Goal: Task Accomplishment & Management: Use online tool/utility

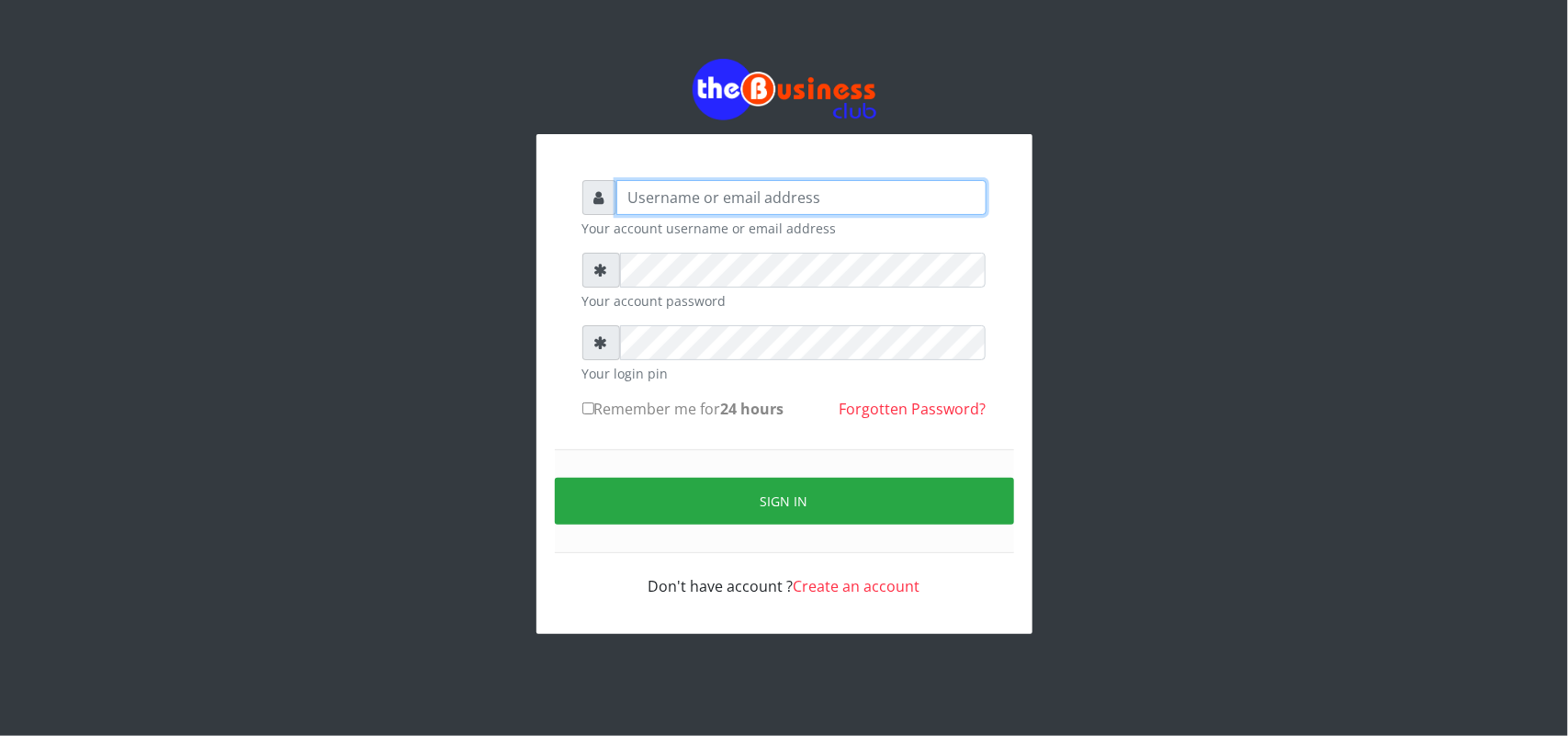
type input "uwa"
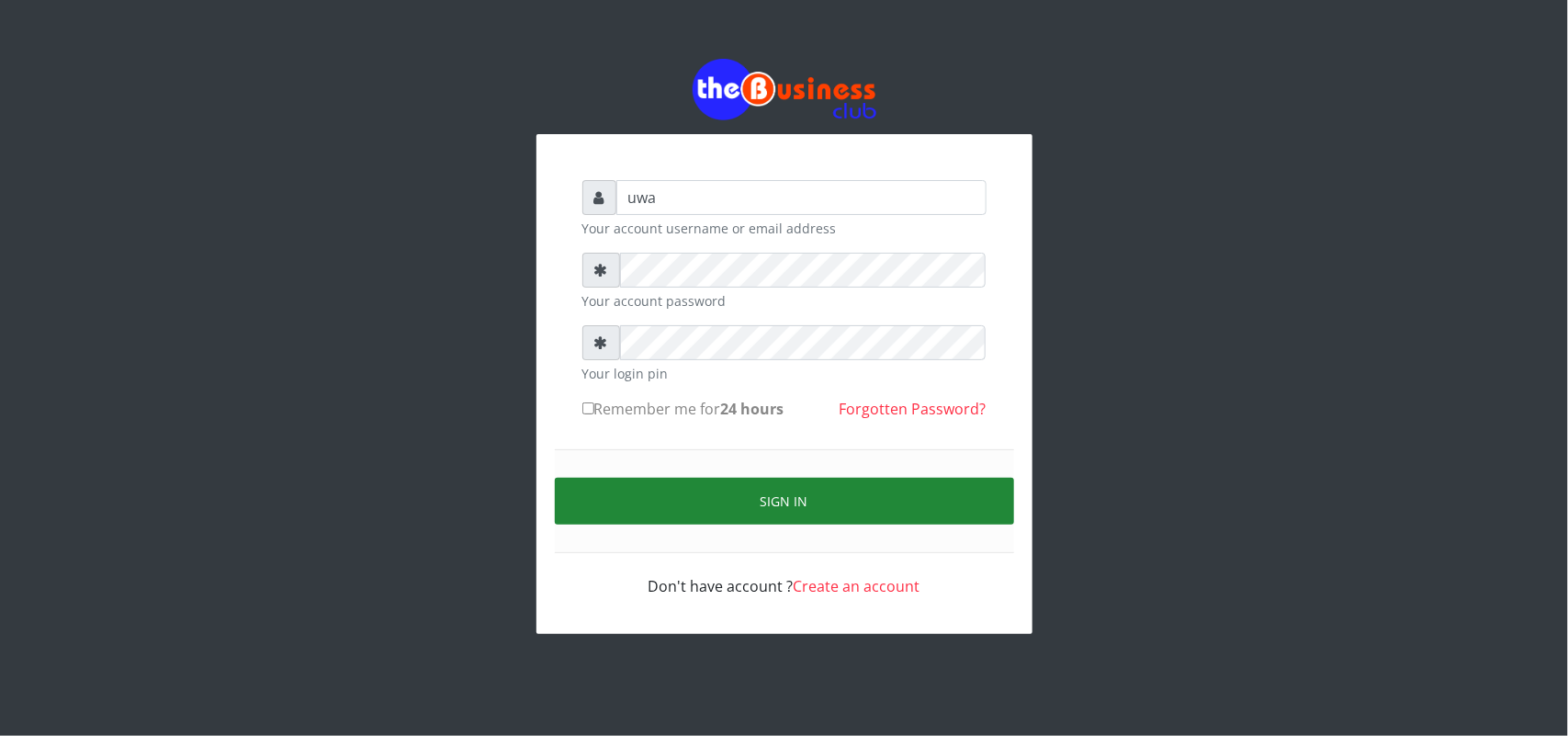
click at [799, 505] on button "Sign in" at bounding box center [784, 500] width 459 height 47
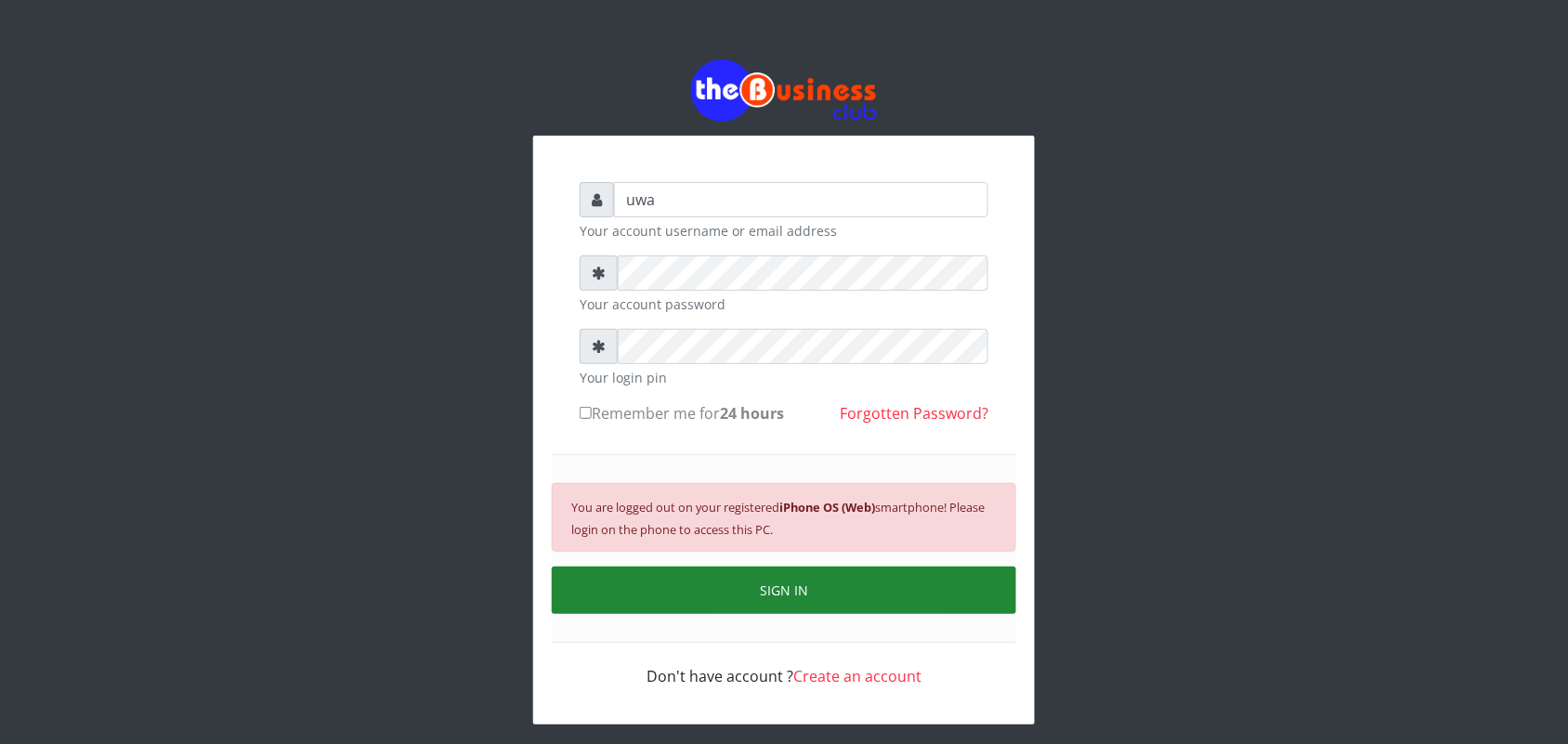
click at [795, 590] on button "SIGN IN" at bounding box center [783, 590] width 464 height 47
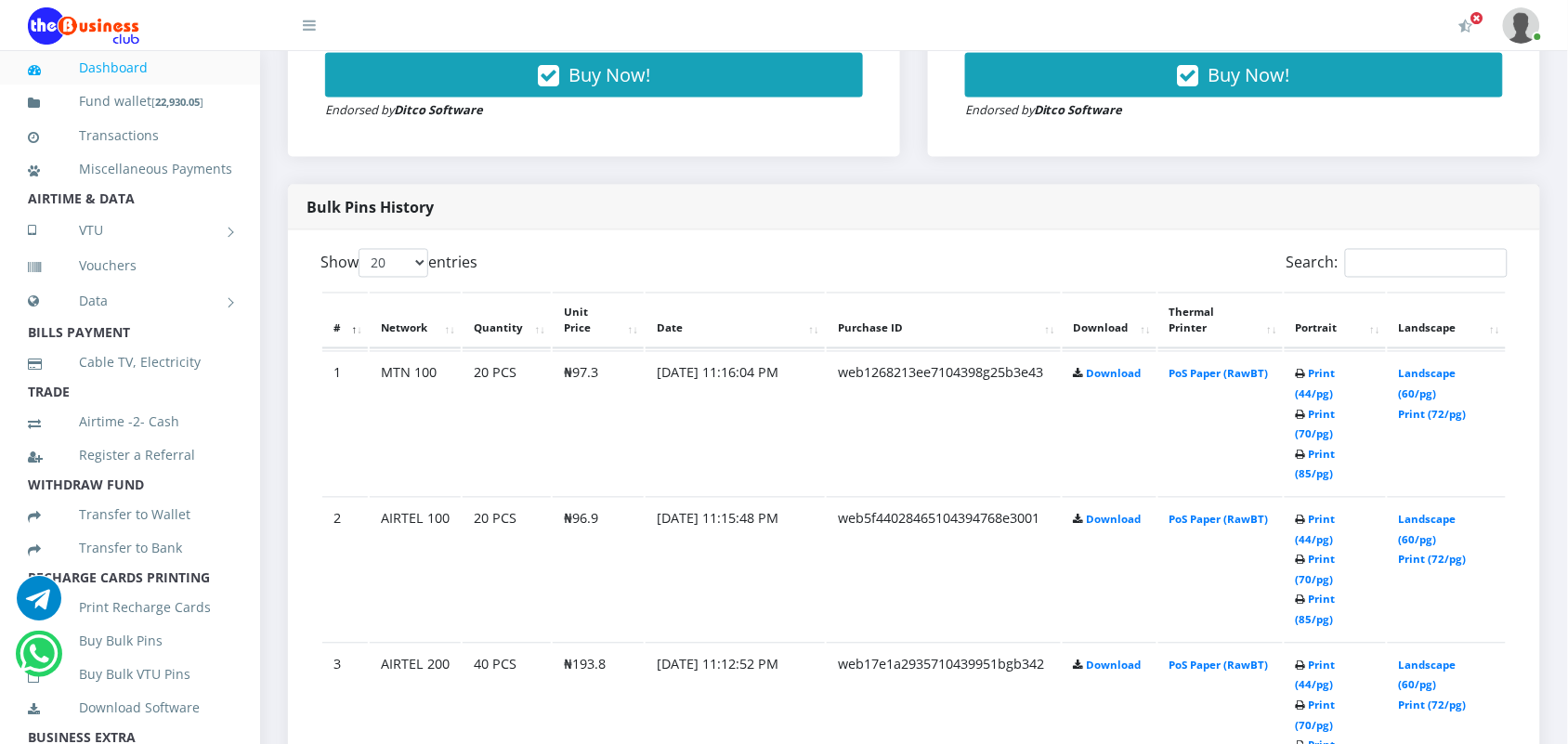
scroll to position [836, 0]
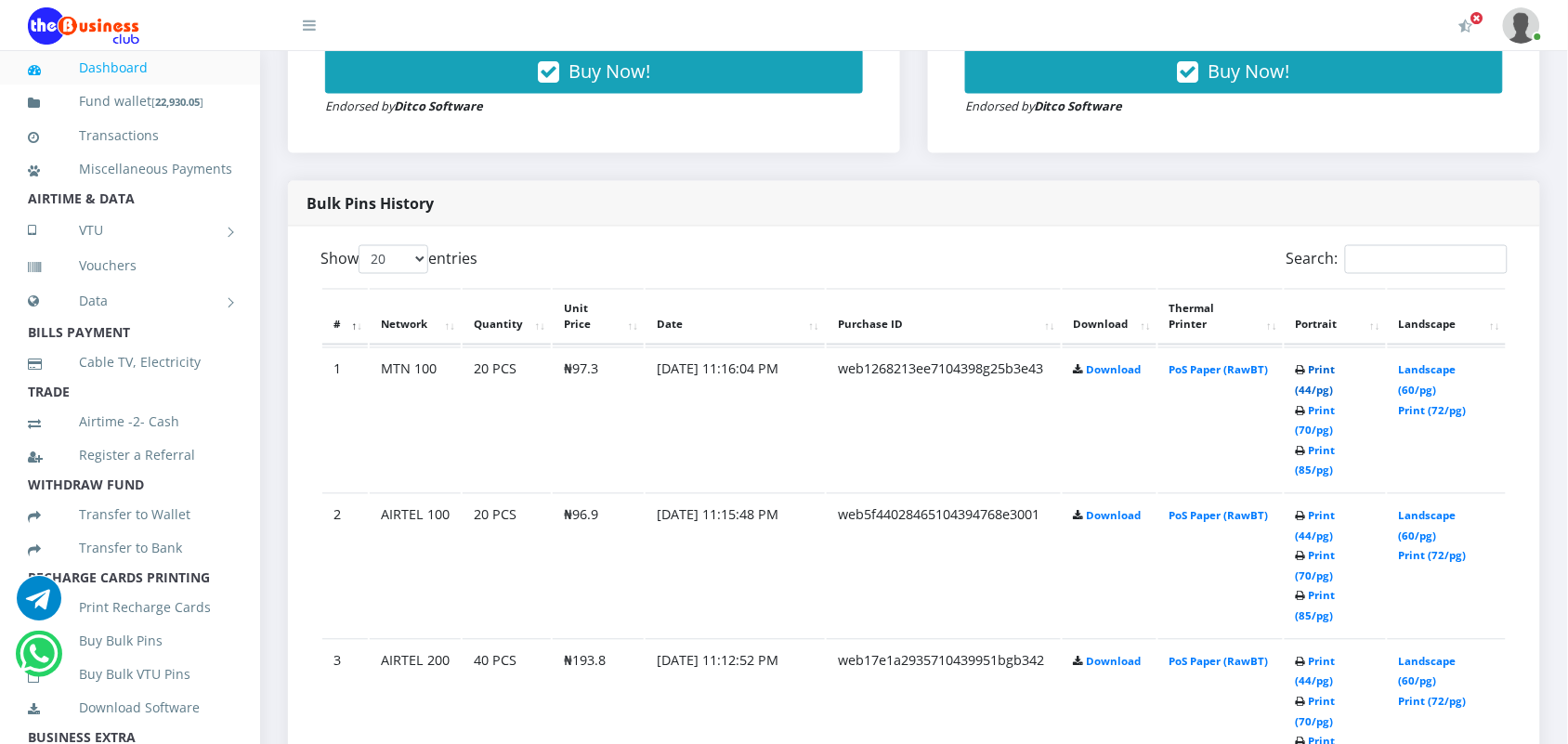
click at [1309, 368] on link "Print (44/pg)" at bounding box center [1315, 380] width 40 height 34
click at [1312, 509] on link "Print (44/pg)" at bounding box center [1315, 525] width 40 height 34
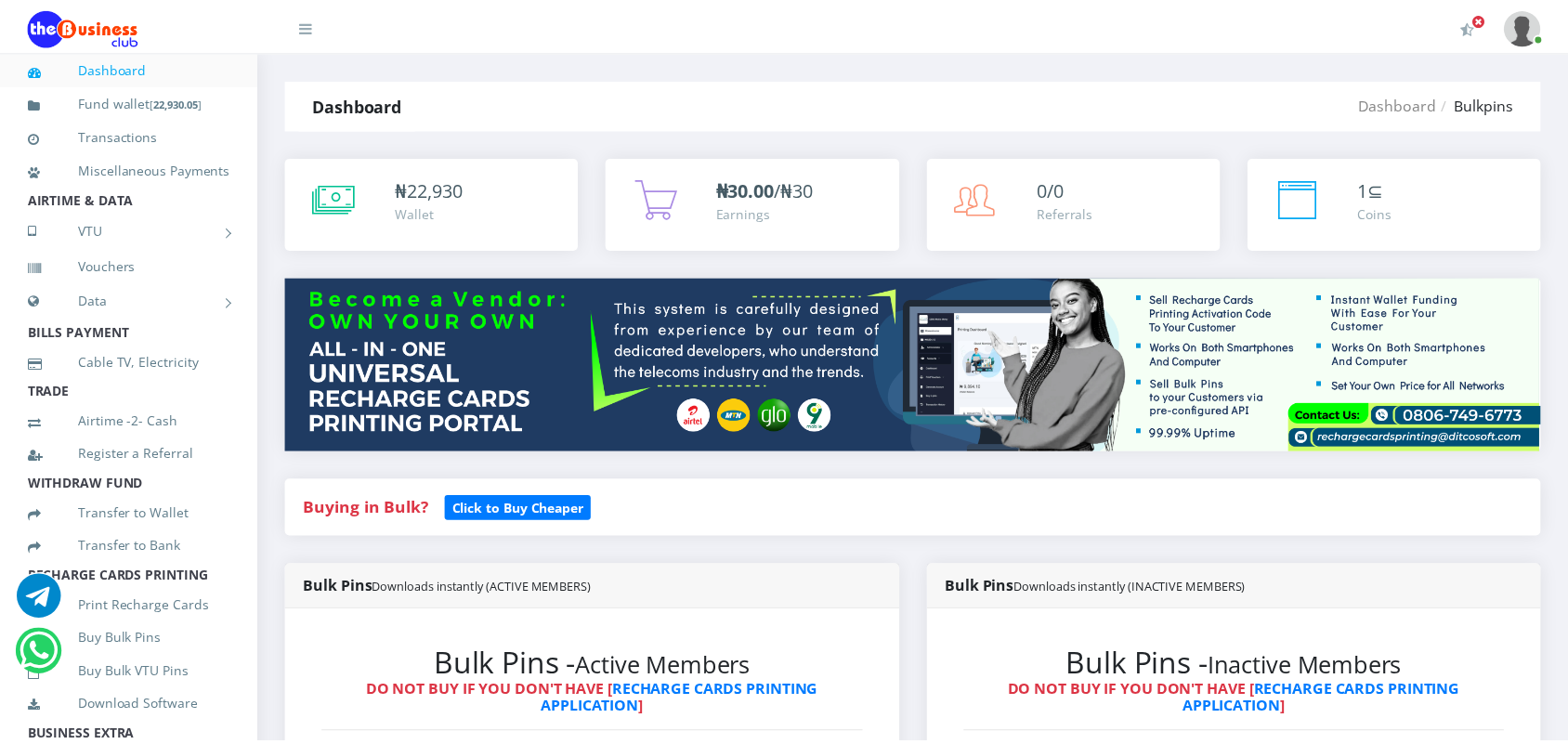
scroll to position [836, 0]
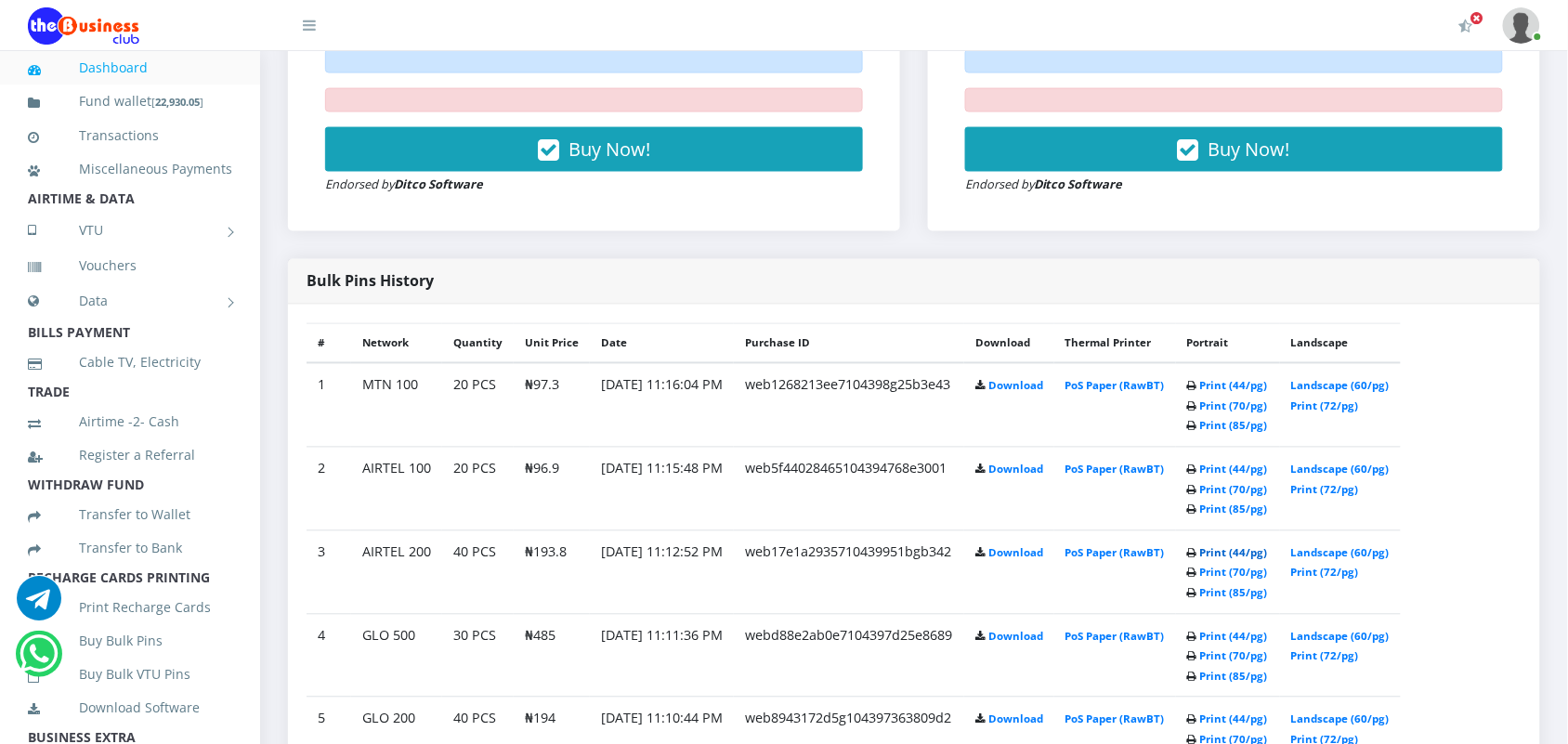
click at [1256, 550] on link "Print (44/pg)" at bounding box center [1234, 552] width 68 height 14
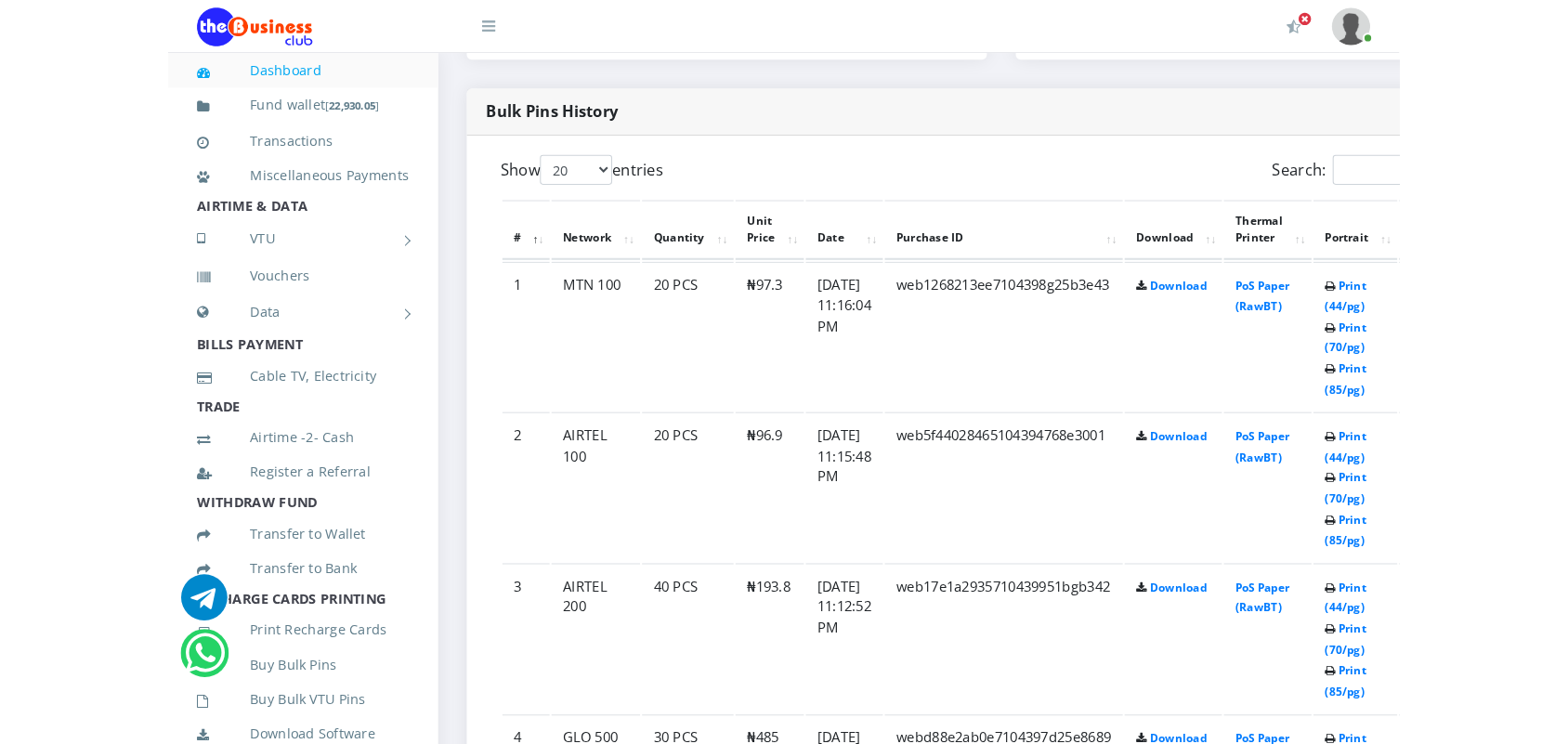
scroll to position [929, 0]
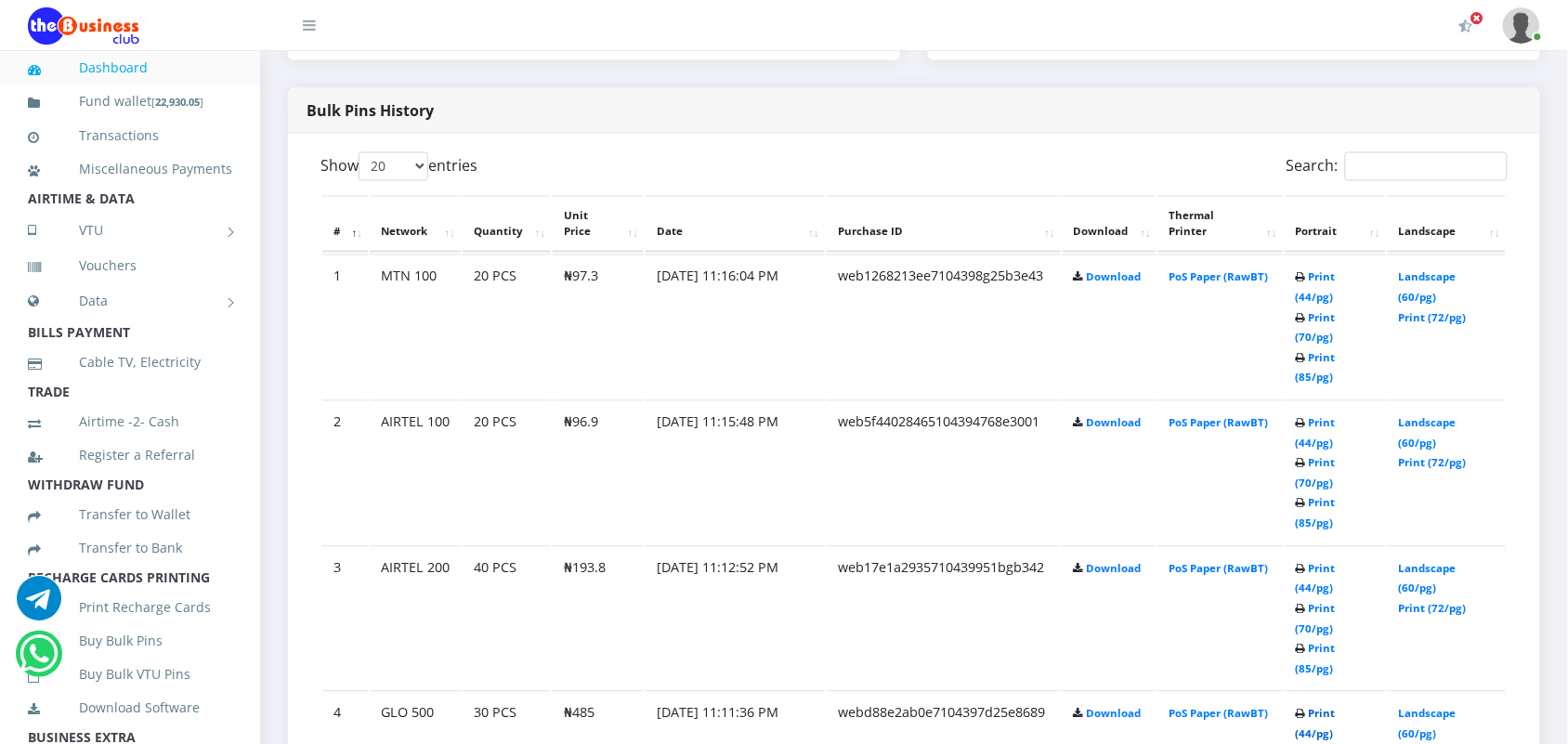
click at [1308, 707] on link "Print (44/pg)" at bounding box center [1315, 724] width 40 height 34
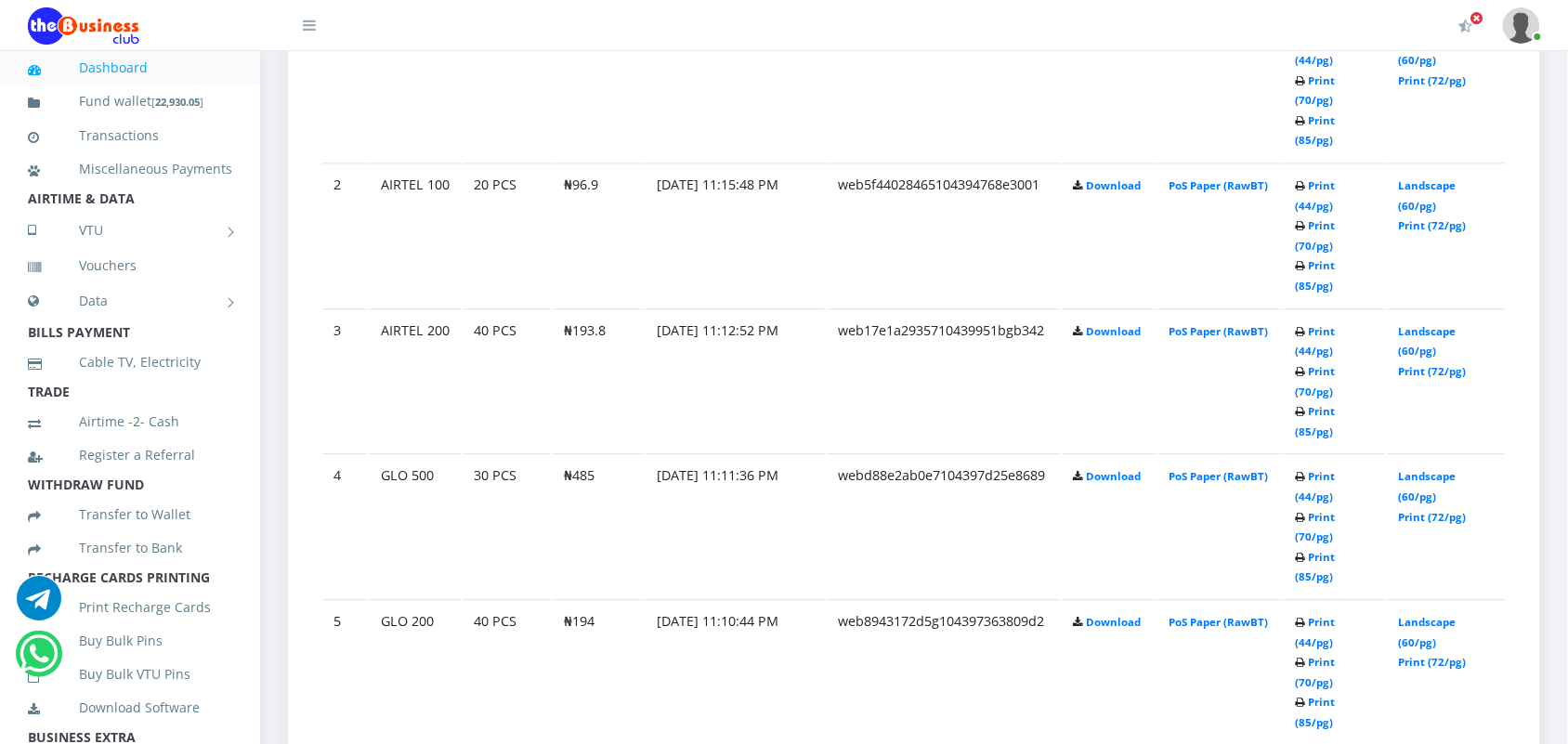
scroll to position [1255, 0]
